Goal: Task Accomplishment & Management: Use online tool/utility

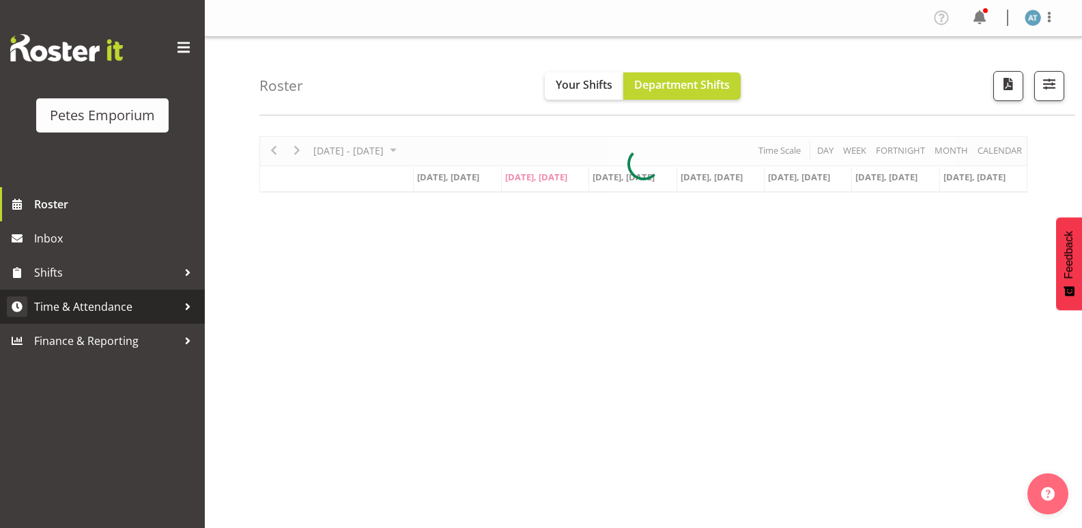
click at [107, 309] on span "Time & Attendance" at bounding box center [105, 306] width 143 height 20
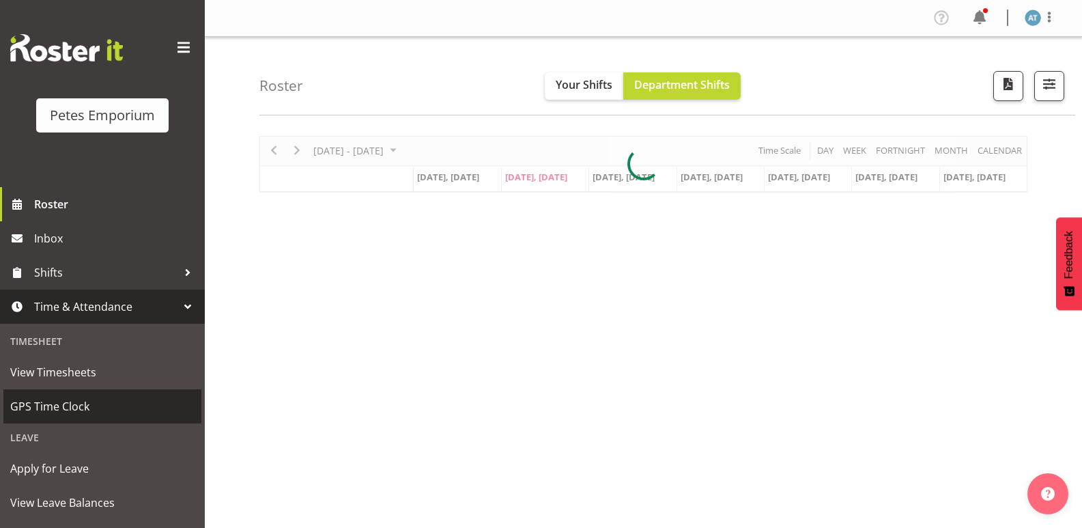
click at [133, 403] on span "GPS Time Clock" at bounding box center [102, 406] width 184 height 20
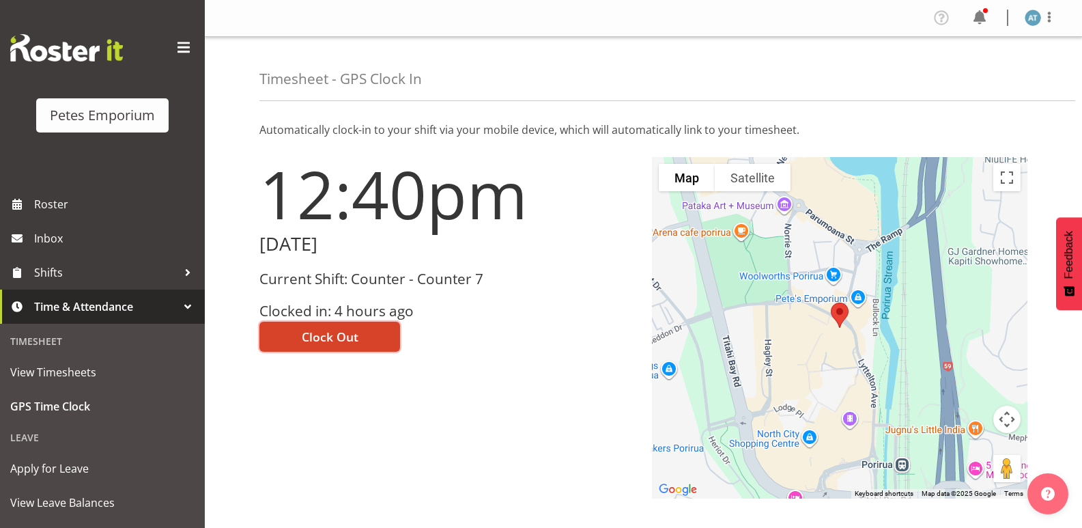
click at [359, 332] on button "Clock Out" at bounding box center [330, 337] width 141 height 30
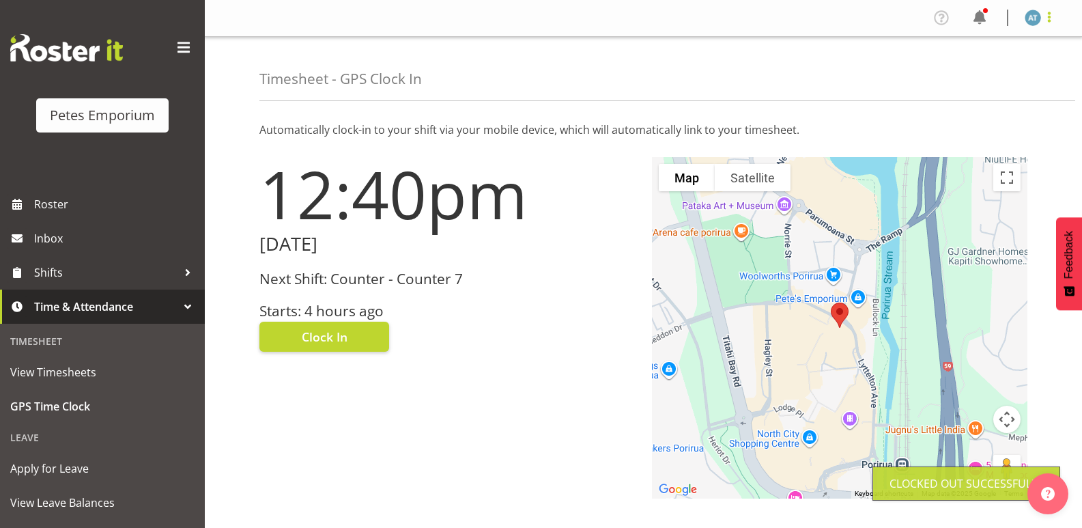
click at [1048, 20] on span at bounding box center [1049, 17] width 16 height 16
click at [1002, 76] on link "Log Out" at bounding box center [992, 71] width 131 height 25
